Goal: Task Accomplishment & Management: Manage account settings

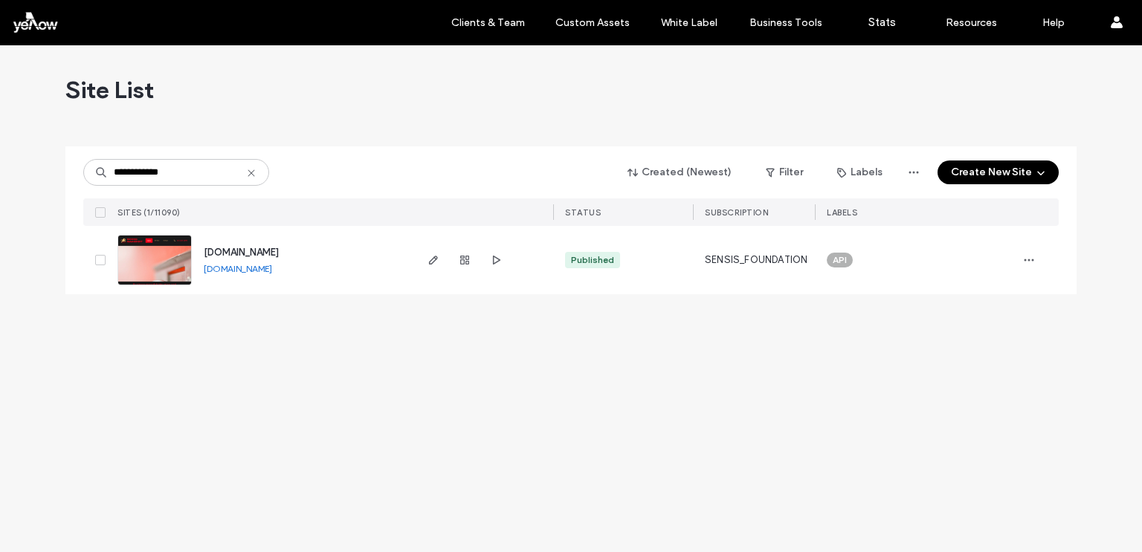
click at [421, 346] on div "**********" at bounding box center [571, 298] width 1142 height 507
click at [262, 271] on link "secureafilevic.com.au" at bounding box center [238, 268] width 68 height 11
click at [99, 259] on icon at bounding box center [100, 260] width 6 height 4
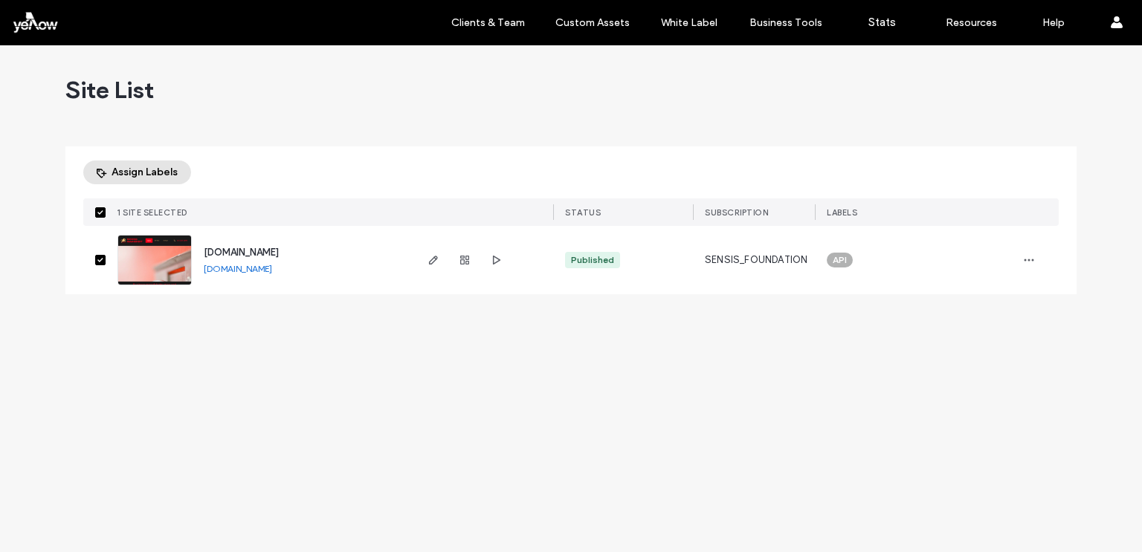
click at [163, 168] on button "Assign Labels" at bounding box center [137, 173] width 108 height 24
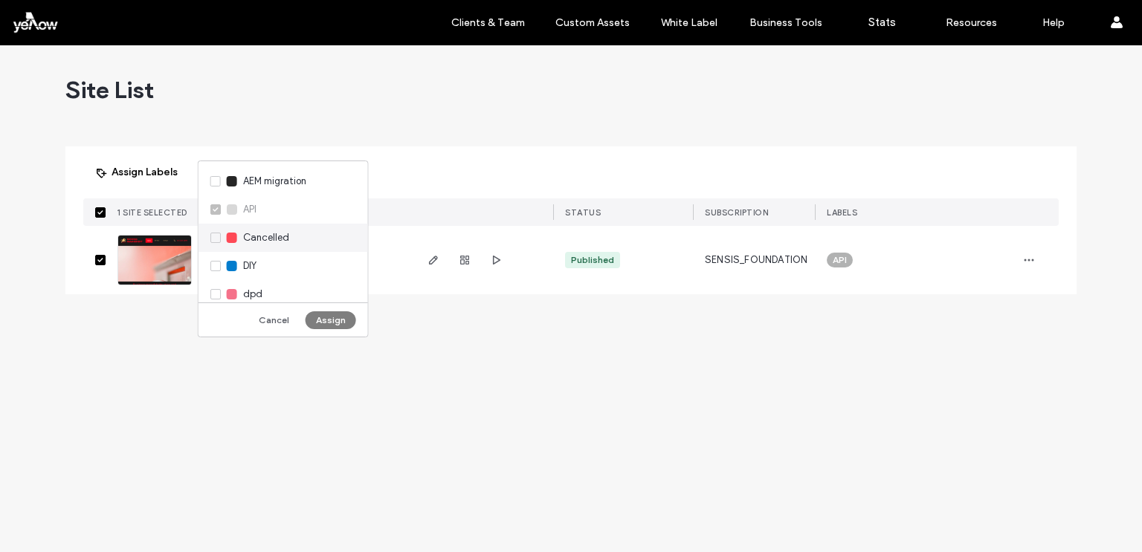
click at [271, 237] on span "Cancelled" at bounding box center [266, 237] width 46 height 15
click at [324, 320] on button "Assign" at bounding box center [330, 320] width 51 height 18
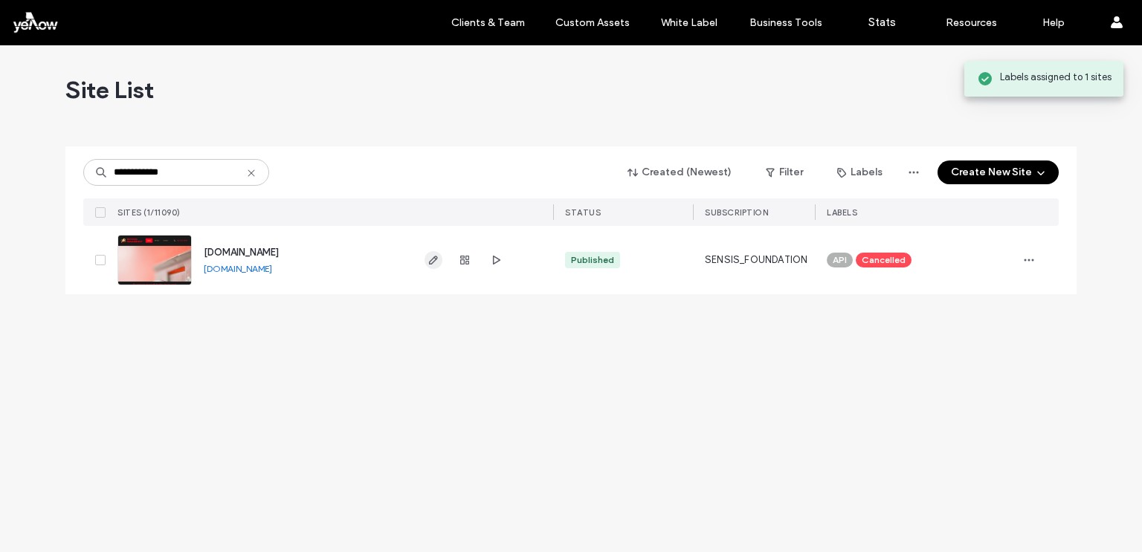
click at [437, 261] on icon "button" at bounding box center [433, 260] width 12 height 12
